Goal: Entertainment & Leisure: Consume media (video, audio)

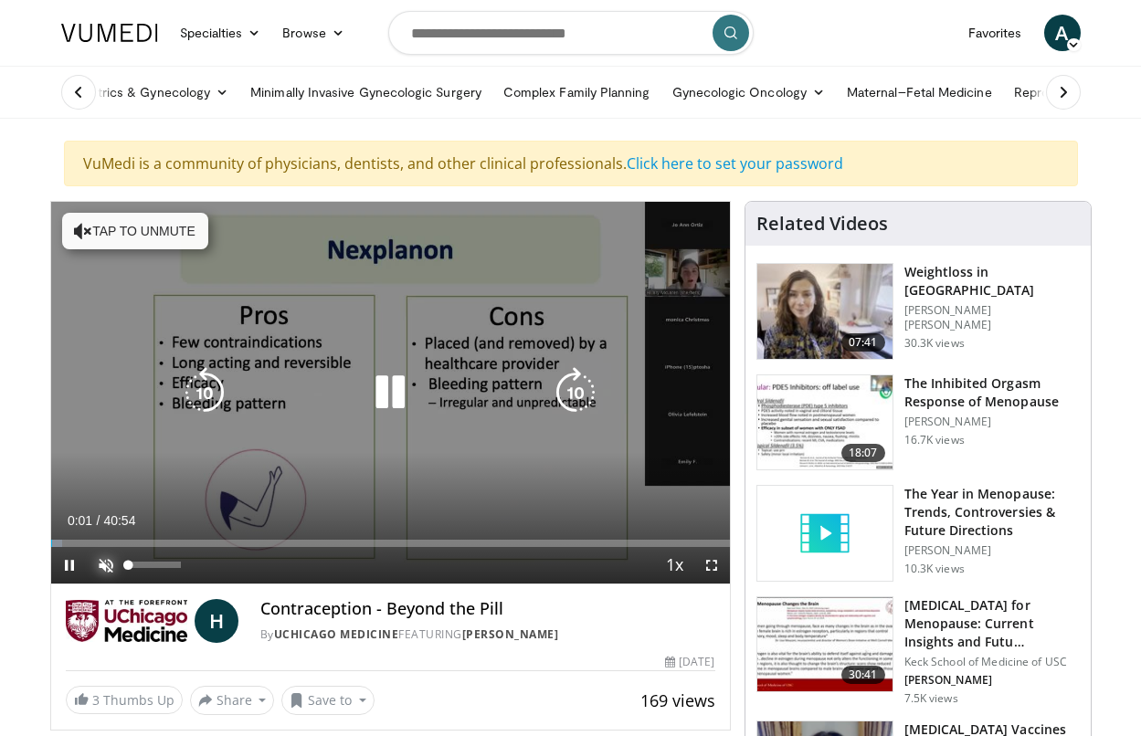
click at [108, 566] on span "Video Player" at bounding box center [106, 565] width 37 height 37
drag, startPoint x: 711, startPoint y: 564, endPoint x: 1041, endPoint y: 710, distance: 360.2
click at [711, 564] on span "Video Player" at bounding box center [711, 565] width 37 height 37
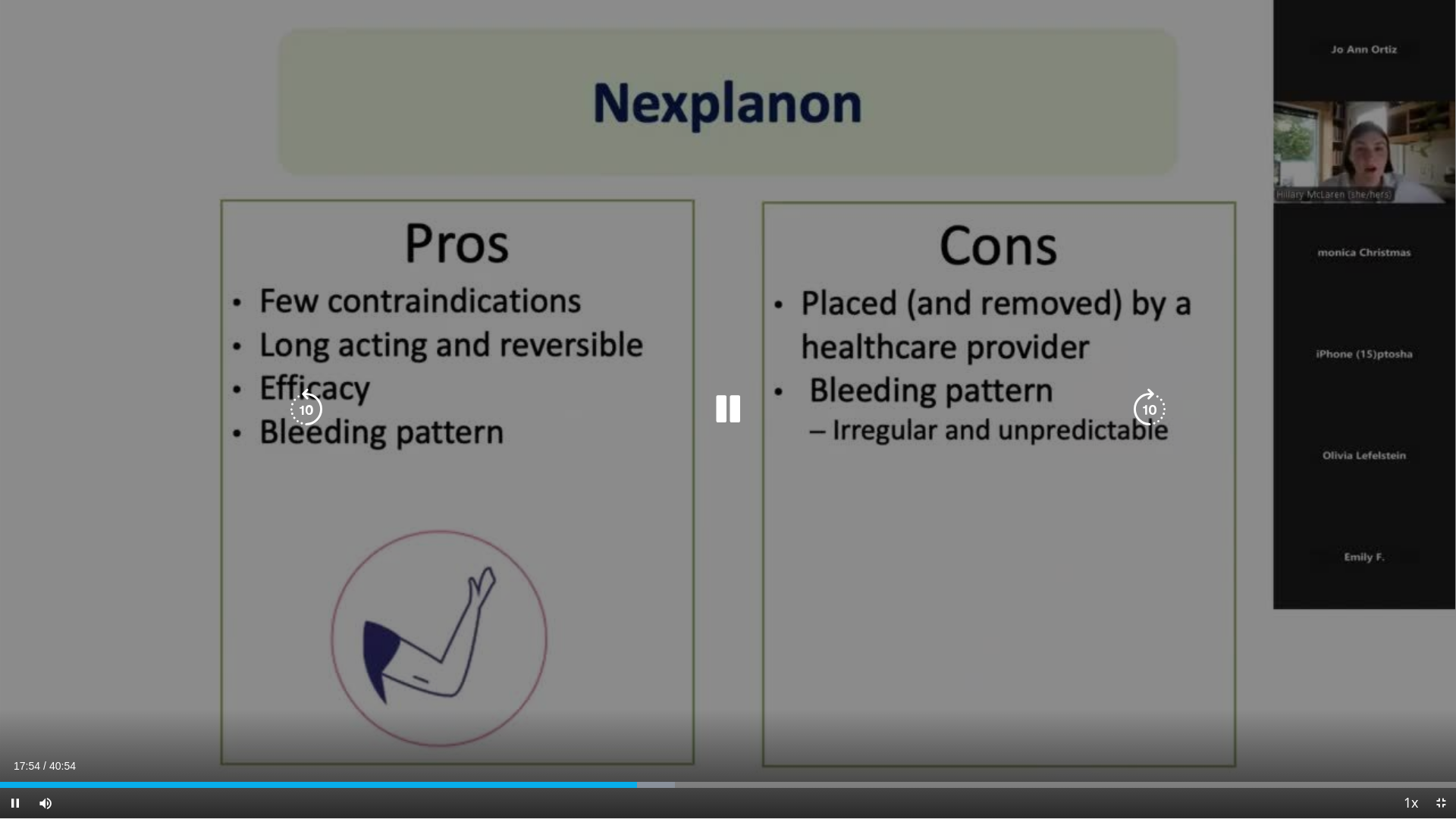
click at [737, 398] on icon "Video Player" at bounding box center [728, 410] width 42 height 42
drag, startPoint x: 719, startPoint y: 411, endPoint x: 663, endPoint y: 428, distance: 58.5
click at [718, 414] on icon "Video Player" at bounding box center [728, 410] width 42 height 42
click at [316, 409] on icon "Video Player" at bounding box center [306, 410] width 42 height 42
click at [316, 408] on icon "Video Player" at bounding box center [306, 410] width 42 height 42
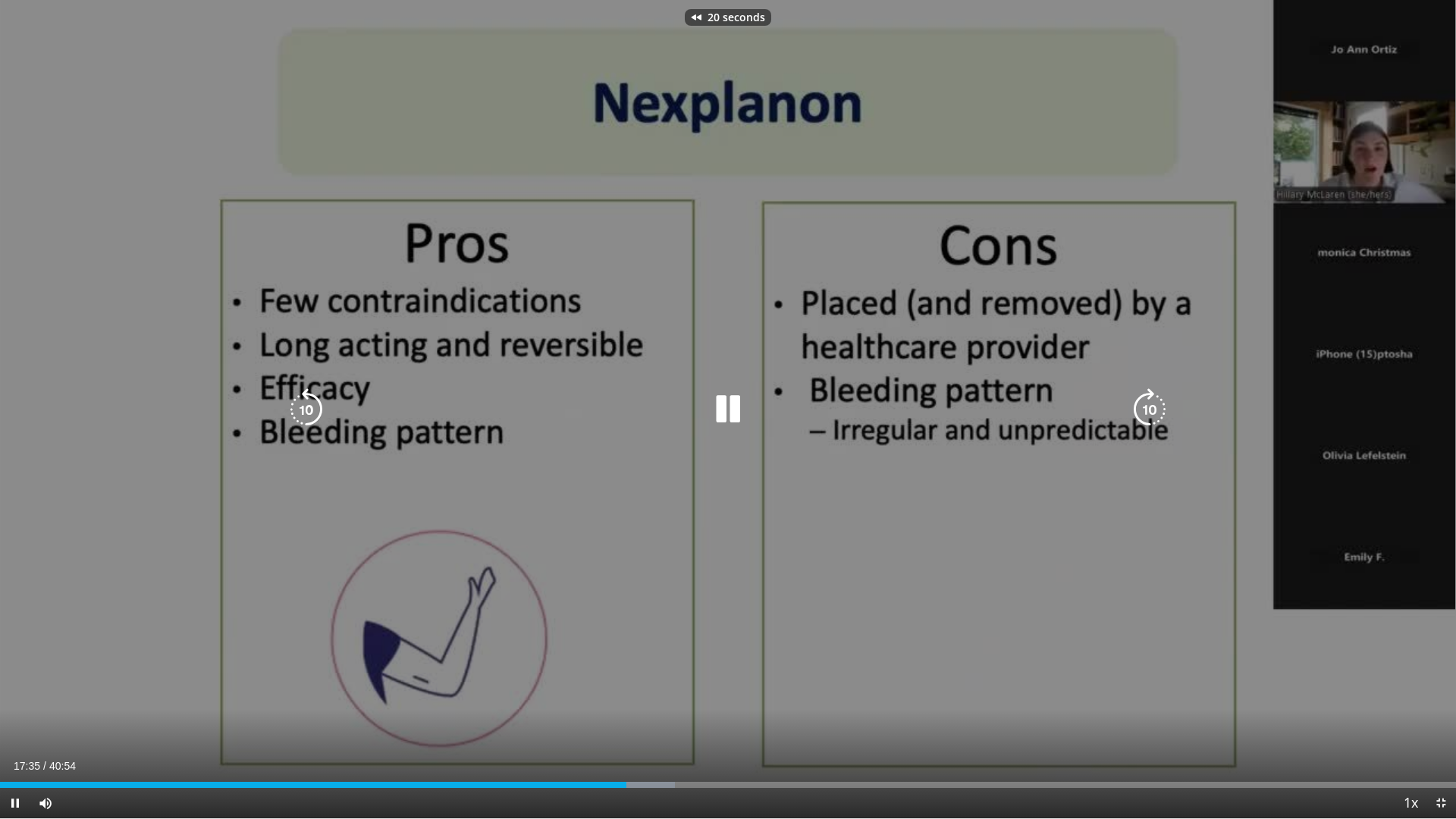
click at [316, 408] on icon "Video Player" at bounding box center [306, 410] width 42 height 42
click at [723, 413] on icon "Video Player" at bounding box center [728, 410] width 42 height 42
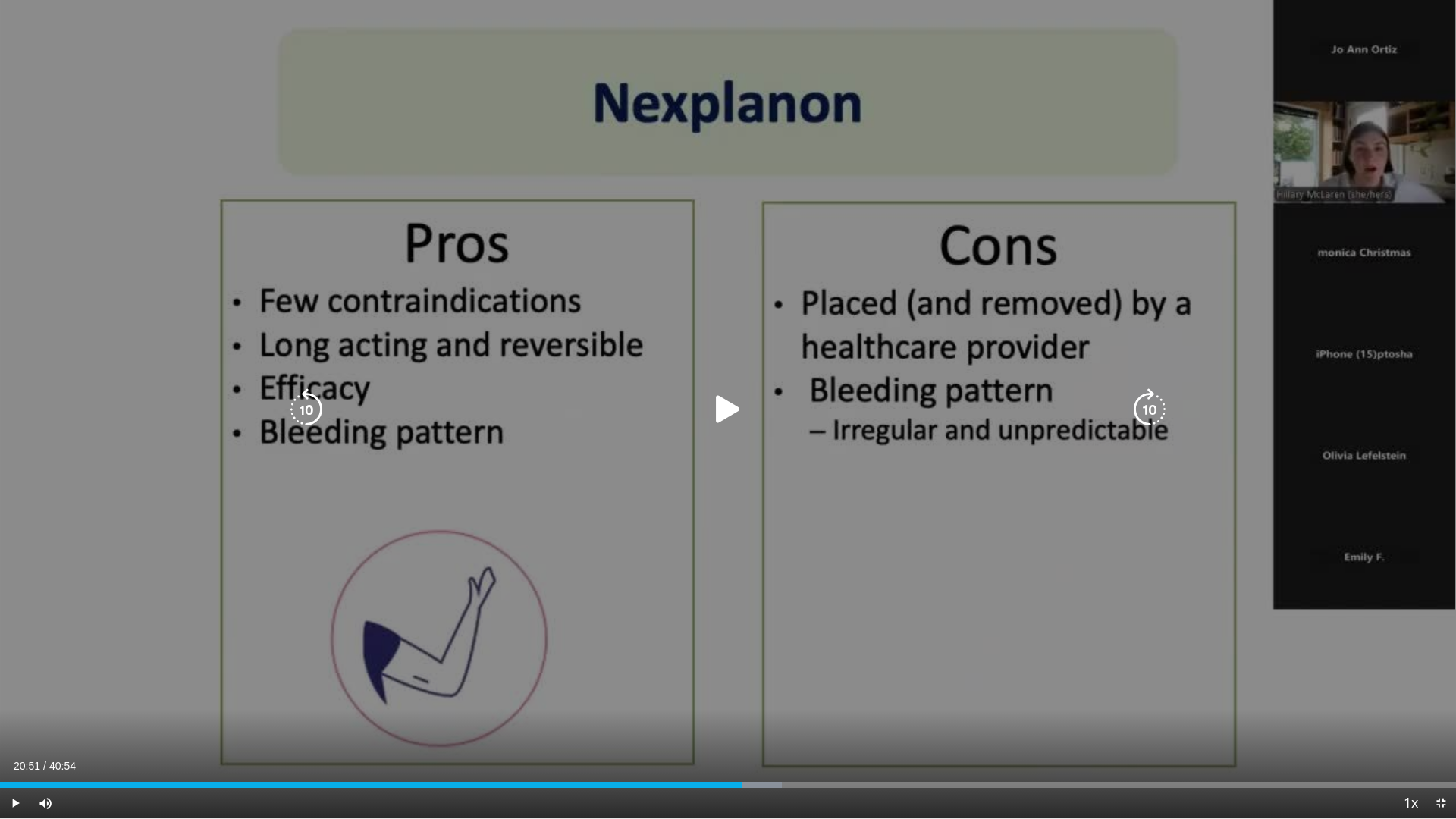
click at [148, 374] on div "60 seconds Tap to unmute" at bounding box center [728, 409] width 1456 height 818
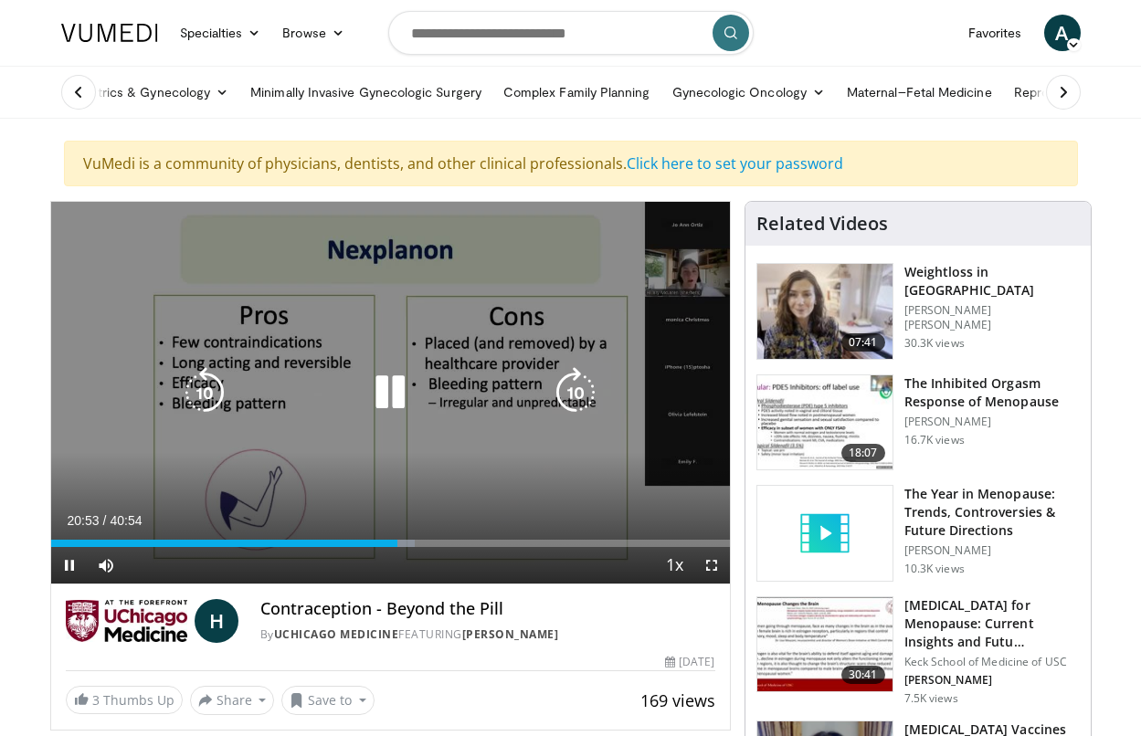
click at [392, 391] on icon "Video Player" at bounding box center [389, 392] width 51 height 51
